Goal: Transaction & Acquisition: Purchase product/service

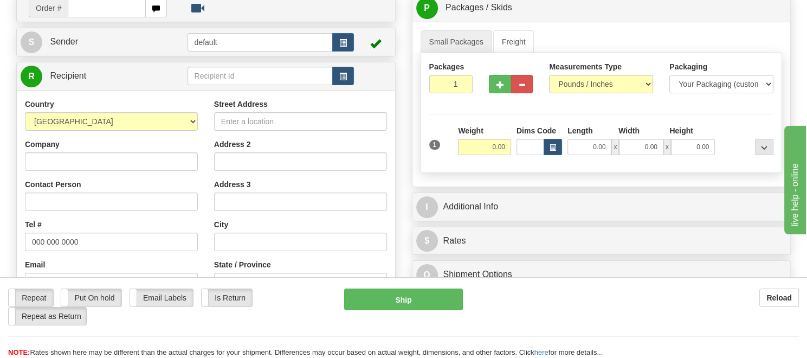
scroll to position [163, 0]
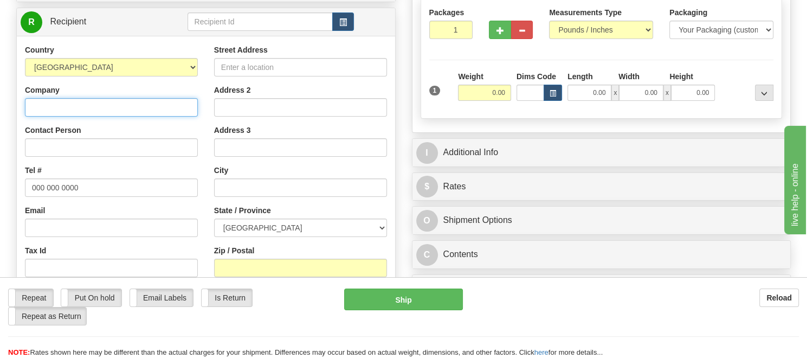
click at [88, 113] on input "Company" at bounding box center [111, 107] width 173 height 18
paste input "[PERSON_NAME]"
type input "[PERSON_NAME]"
click at [154, 49] on div "Country [GEOGRAPHIC_DATA] [GEOGRAPHIC_DATA] [GEOGRAPHIC_DATA] [GEOGRAPHIC_DATA]…" at bounding box center [111, 60] width 173 height 32
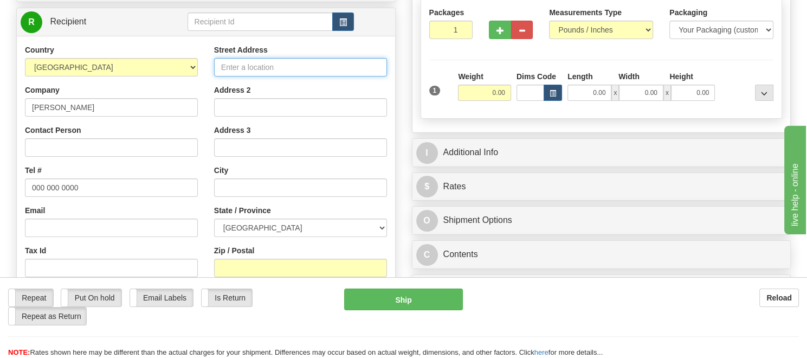
click at [243, 72] on input "Street Address" at bounding box center [300, 67] width 173 height 18
paste input "[STREET_ADDRESS]"
drag, startPoint x: 342, startPoint y: 67, endPoint x: 370, endPoint y: 64, distance: 28.3
click at [370, 64] on input "[STREET_ADDRESS]" at bounding box center [300, 67] width 173 height 18
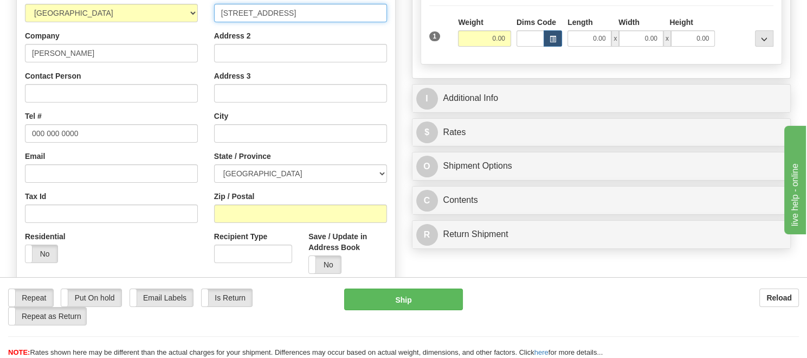
type input "[STREET_ADDRESS]"
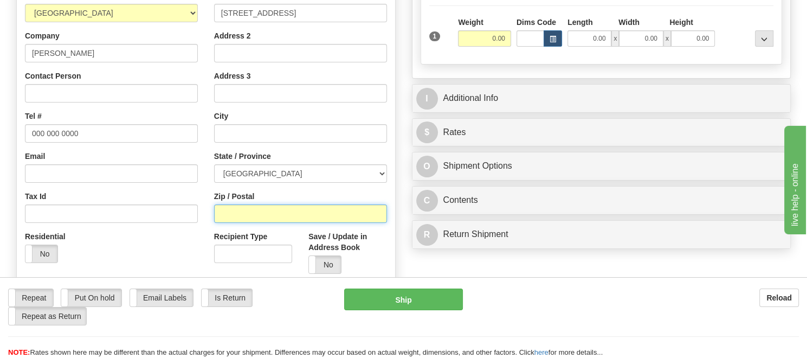
click at [252, 216] on input "Zip / Postal" at bounding box center [300, 213] width 173 height 18
paste input "T6J 6Z8"
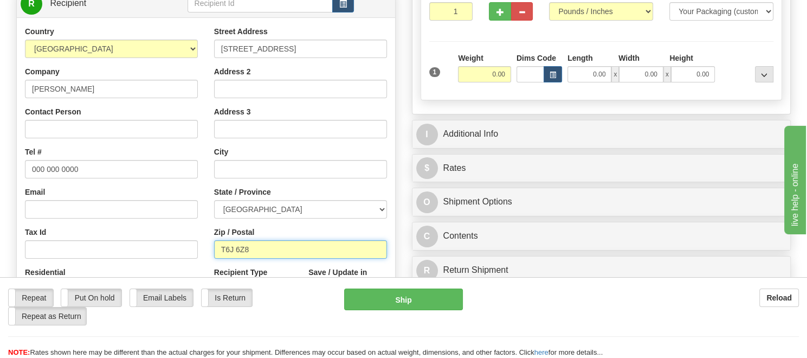
scroll to position [163, 0]
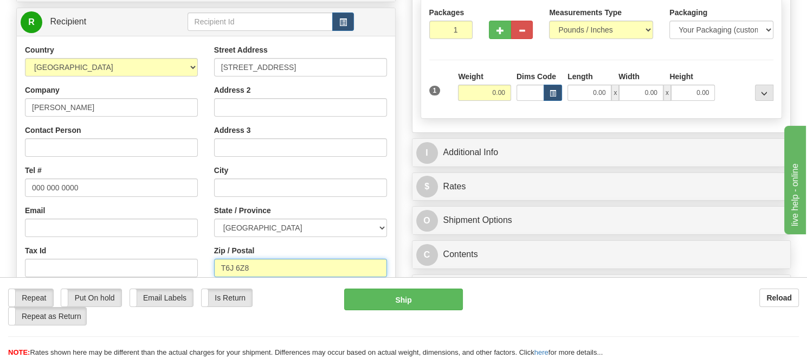
type input "T6J 6Z8"
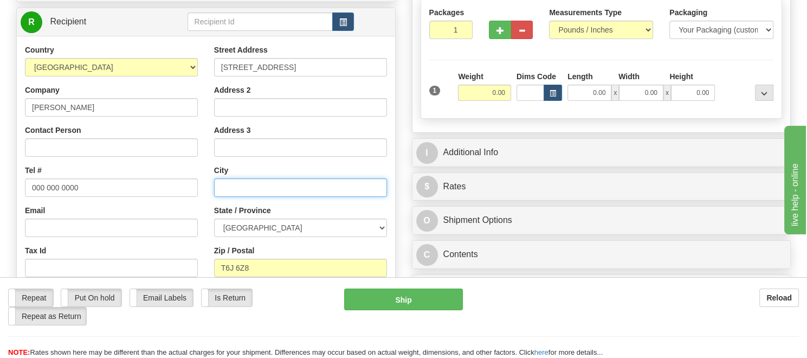
click at [280, 195] on input "text" at bounding box center [300, 187] width 173 height 18
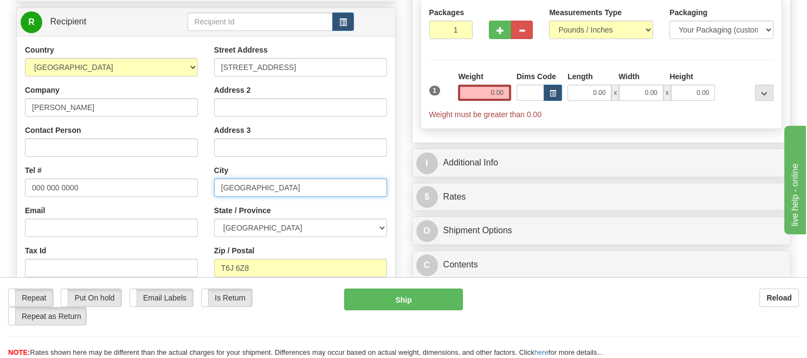
type input "[GEOGRAPHIC_DATA]"
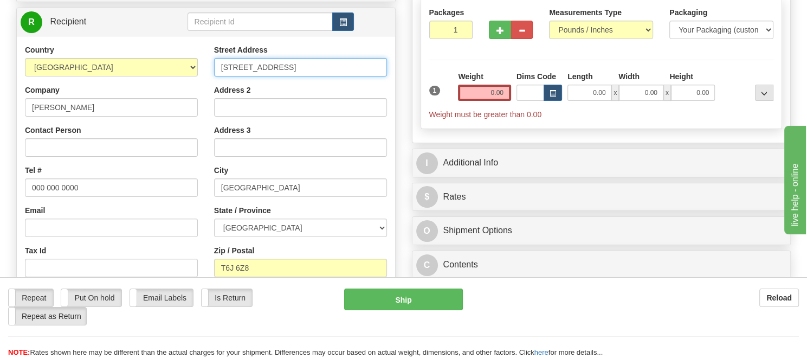
drag, startPoint x: 281, startPoint y: 66, endPoint x: 355, endPoint y: 69, distance: 74.3
click at [355, 69] on input "[STREET_ADDRESS]" at bounding box center [300, 67] width 173 height 18
click at [262, 64] on input "[STREET_ADDRESS]" at bounding box center [300, 67] width 173 height 18
type input "[STREET_ADDRESS] NW"
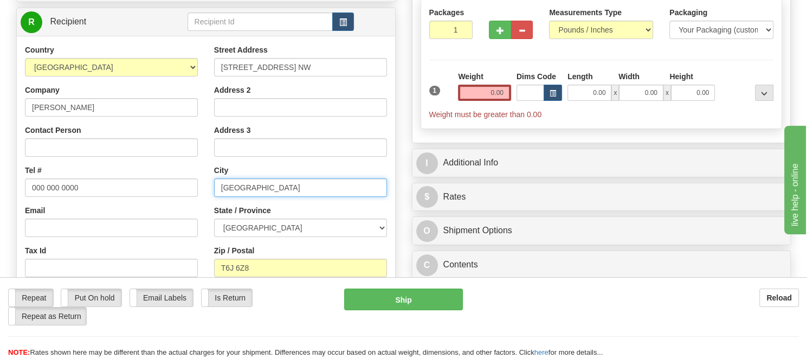
click at [268, 187] on input "[GEOGRAPHIC_DATA]" at bounding box center [300, 187] width 173 height 18
click at [496, 92] on input "0.00" at bounding box center [484, 93] width 53 height 16
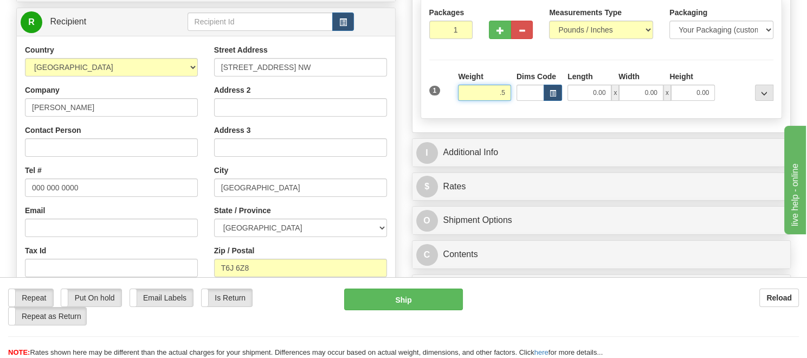
drag, startPoint x: 497, startPoint y: 93, endPoint x: 507, endPoint y: 92, distance: 10.4
click at [507, 92] on input ".5" at bounding box center [484, 93] width 53 height 16
click button "Delete" at bounding box center [0, 0] width 0 height 0
type input "0.50"
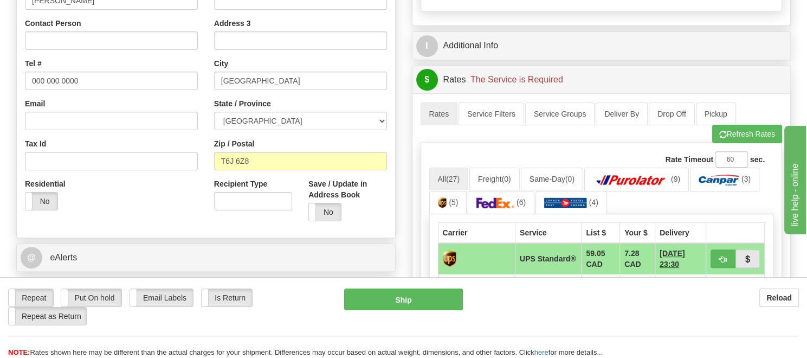
scroll to position [325, 0]
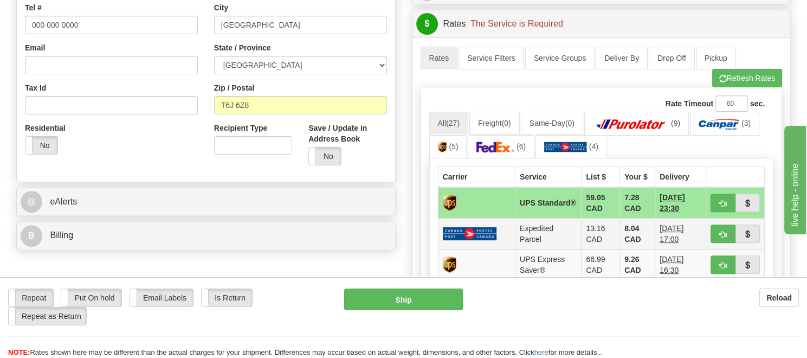
click at [480, 226] on img at bounding box center [470, 233] width 54 height 14
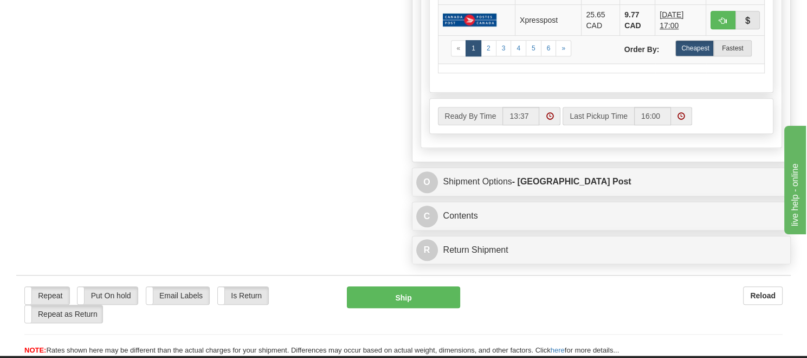
scroll to position [650, 0]
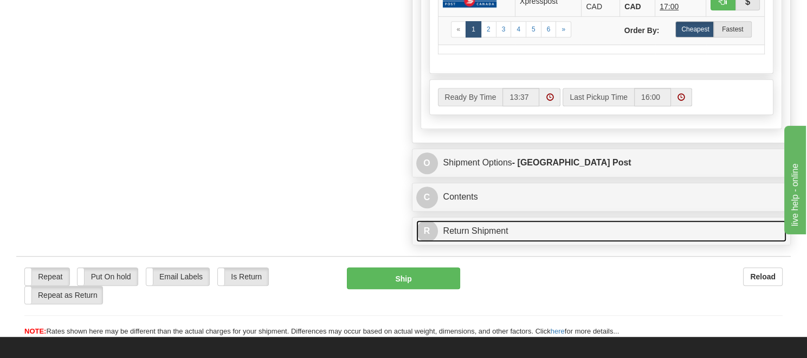
click at [449, 230] on link "R Return Shipment" at bounding box center [601, 231] width 371 height 22
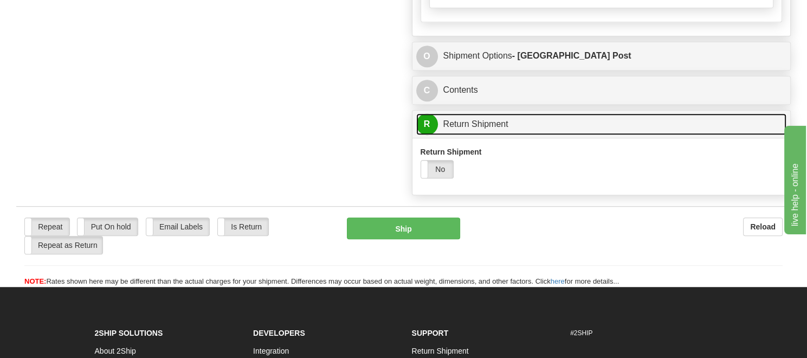
scroll to position [758, 0]
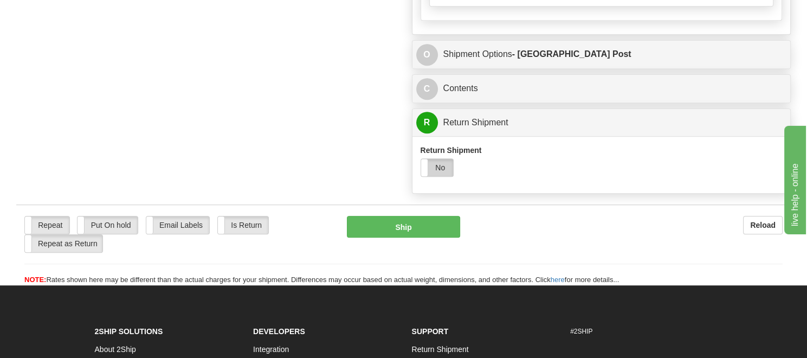
click at [437, 166] on label "No" at bounding box center [437, 167] width 32 height 17
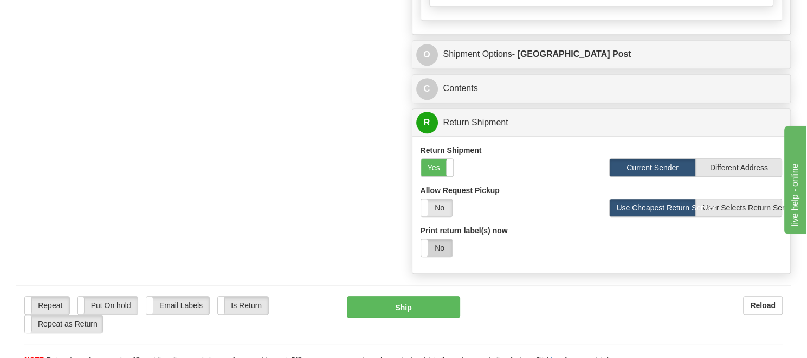
click at [443, 243] on label "No" at bounding box center [436, 247] width 31 height 17
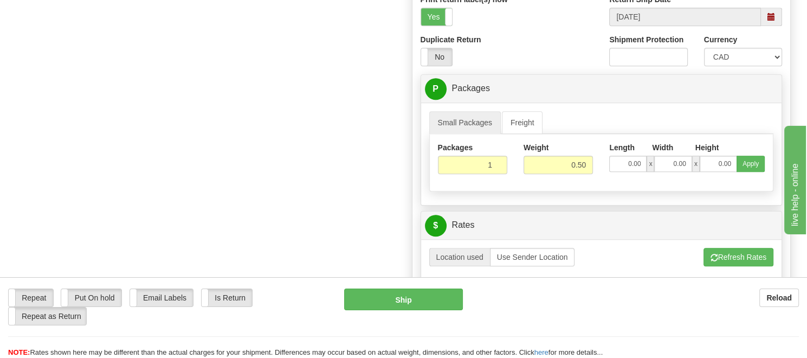
scroll to position [975, 0]
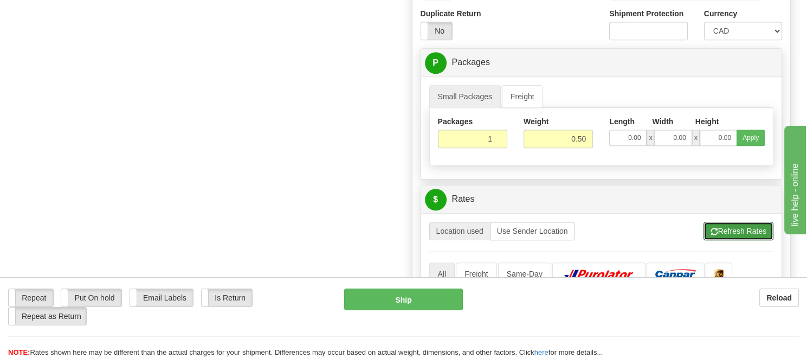
click at [735, 222] on button "Refresh Rates" at bounding box center [738, 231] width 70 height 18
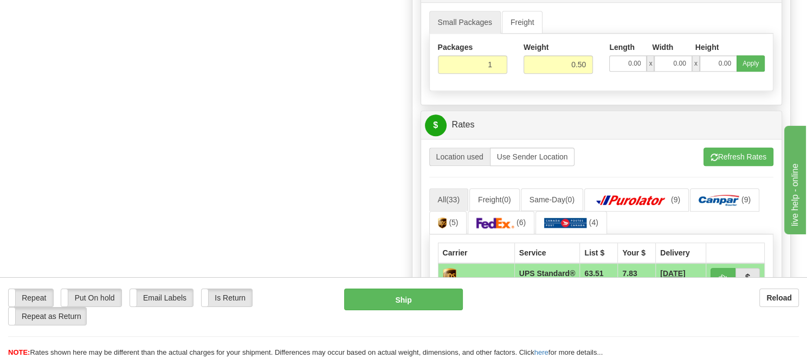
scroll to position [1083, 0]
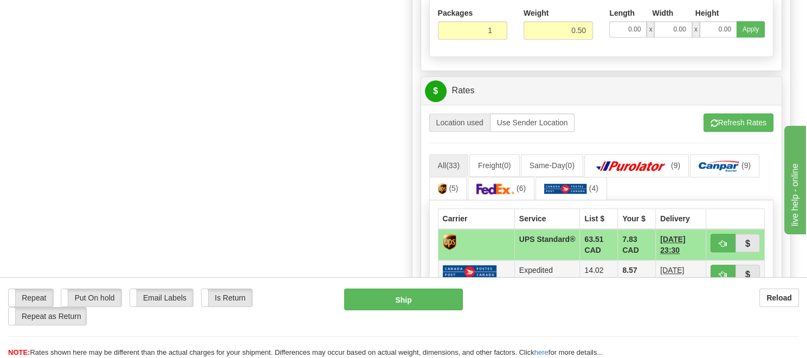
click at [491, 264] on img at bounding box center [470, 271] width 54 height 14
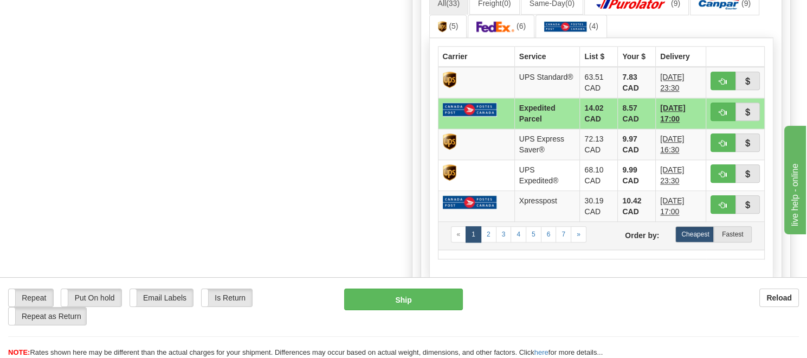
scroll to position [1246, 0]
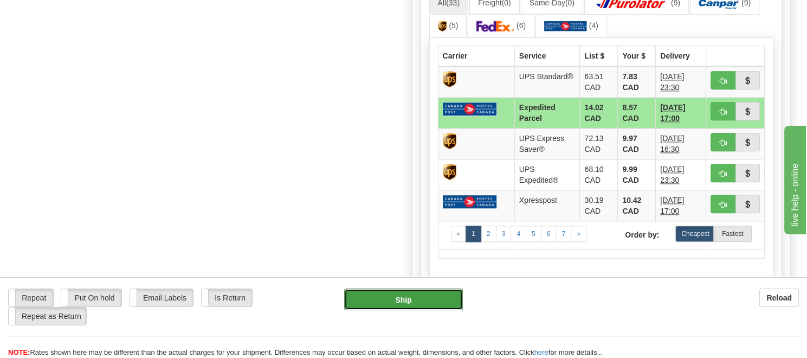
click at [406, 298] on button "Ship" at bounding box center [403, 299] width 118 height 22
type input "DOM.EP"
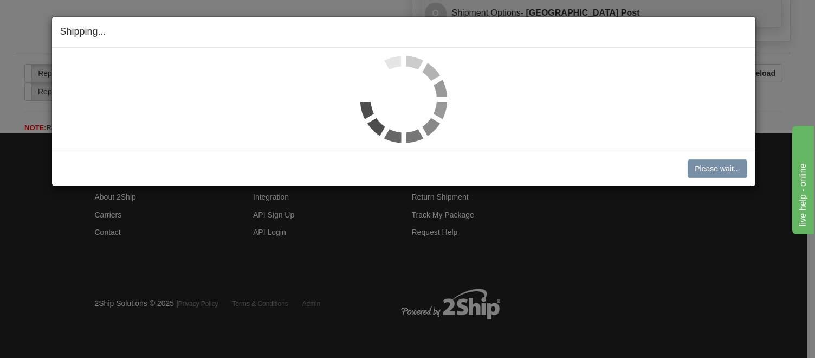
scroll to position [787, 0]
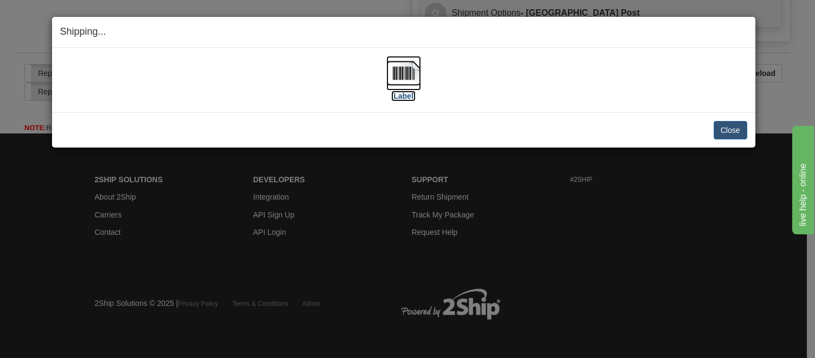
click at [404, 76] on img at bounding box center [403, 73] width 35 height 35
